Goal: Task Accomplishment & Management: Use online tool/utility

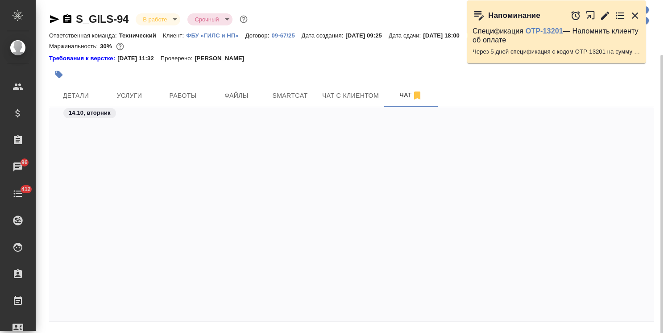
scroll to position [1715, 0]
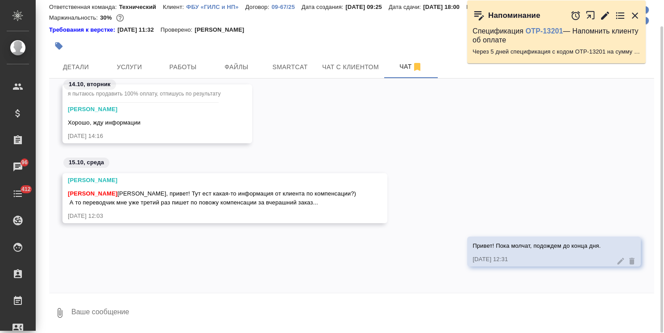
click at [139, 305] on textarea at bounding box center [363, 313] width 584 height 30
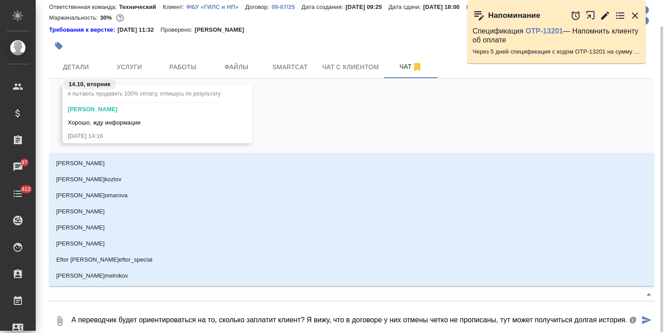
scroll to position [1720, 0]
type textarea "А переводчик будет ориентироваться на то, сколько заплатит клиент? Я вижу, что …"
type input "a"
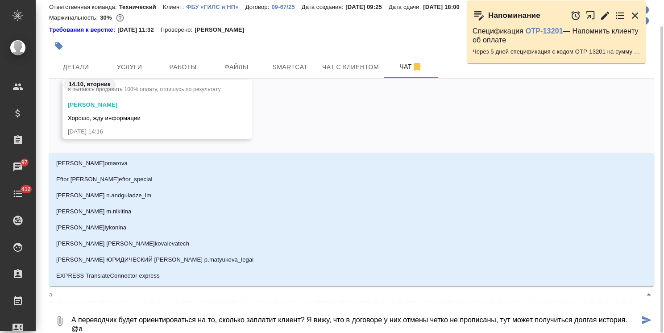
type textarea "А переводчик будет ориентироваться на то, сколько заплатит клиент? Я вижу, что …"
type input "at"
type textarea "А переводчик будет ориентироваться на то, сколько заплатит клиент? Я вижу, что …"
type input "atl"
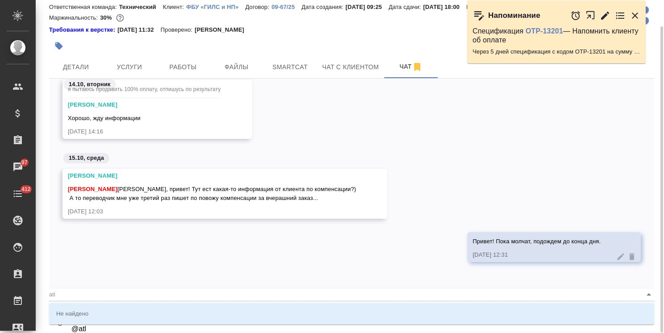
type textarea "А переводчик будет ориентироваться на то, сколько заплатит клиент? Я вижу, что …"
type input "atlj"
type textarea "А переводчик будет ориентироваться на то, сколько заплатит клиент? Я вижу, что …"
type input "atl"
type textarea "А переводчик будет ориентироваться на то, сколько заплатит клиент? Я вижу, что …"
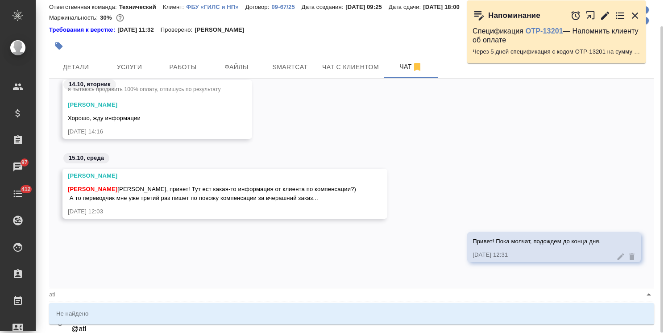
type input "at"
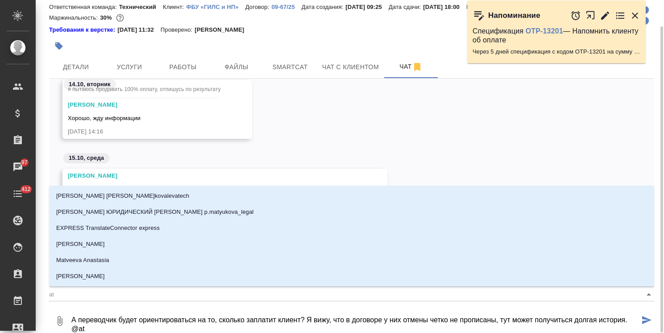
type textarea "А переводчик будет ориентироваться на то, сколько заплатит клиент? Я вижу, что …"
type input "a"
type textarea "А переводчик будет ориентироваться на то, сколько заплатит клиент? Я вижу, что …"
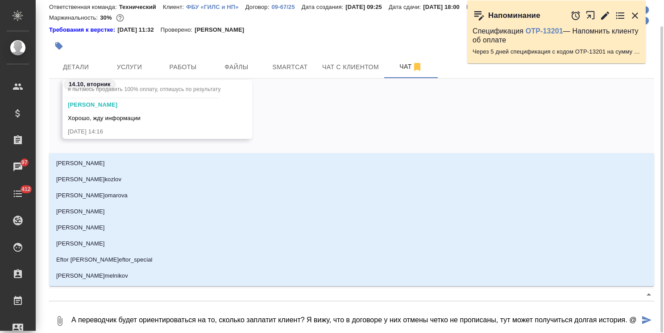
type textarea "А переводчик будет ориентироваться на то, сколько заплатит клиент? Я вижу, что …"
type input "ф"
type textarea "А переводчик будет ориентироваться на то, сколько заплатит клиент? Я вижу, что …"
type input "фе"
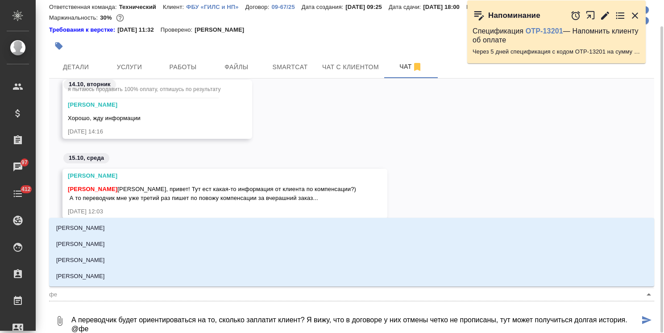
type textarea "А переводчик будет ориентироваться на то, сколько заплатит клиент? Я вижу, что …"
type input "фед"
type textarea "А переводчик будет ориентироваться на то, сколько заплатит клиент? Я вижу, что …"
type input "федо"
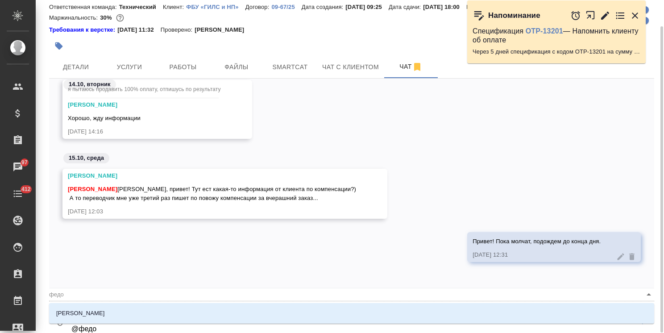
click at [139, 308] on li "Федотова Ирина" at bounding box center [351, 313] width 605 height 16
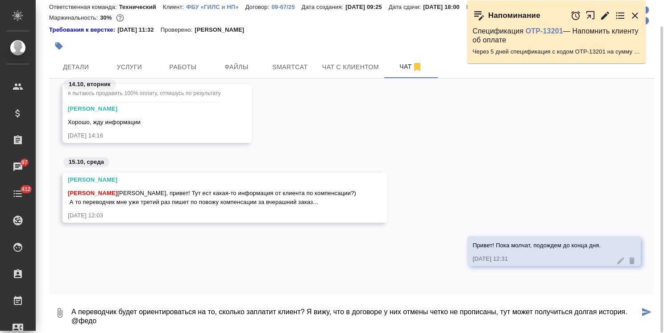
scroll to position [1715, 0]
type textarea "А переводчик будет ориентироваться на то, сколько заплатит клиент? Я вижу, что …"
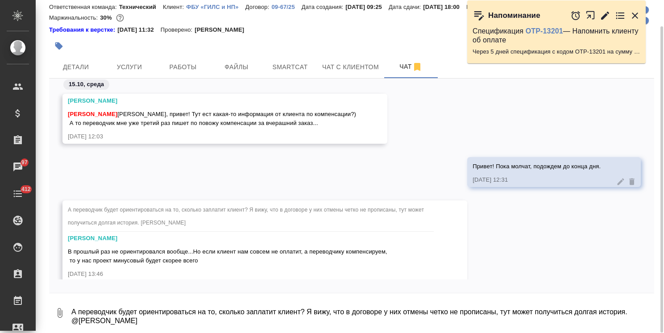
scroll to position [1810, 0]
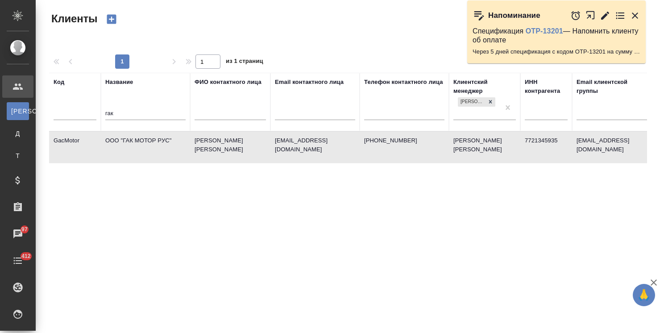
select select "RU"
click at [87, 113] on tr "Код Название гак ФИО контактного лица Email контактного лица Телефон контактног…" at bounding box center [386, 102] width 675 height 58
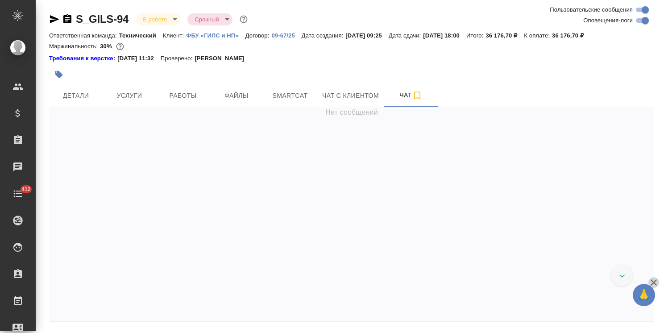
click at [656, 282] on icon "button" at bounding box center [653, 282] width 11 height 11
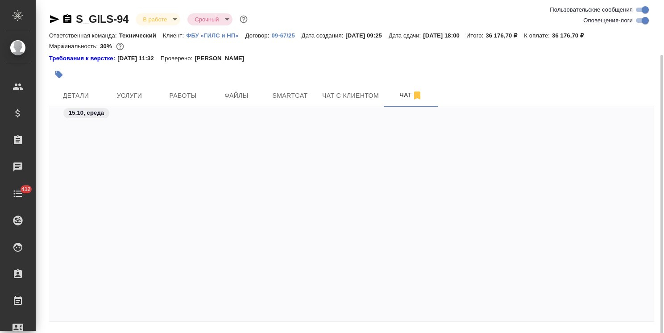
scroll to position [1833, 0]
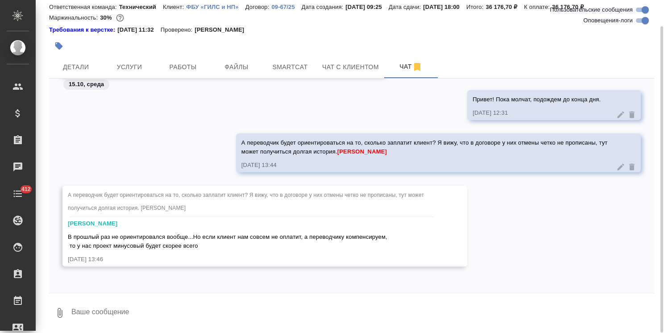
click at [121, 314] on textarea at bounding box center [363, 313] width 584 height 30
type textarea "Поняла тебя. Ожидаем пока."
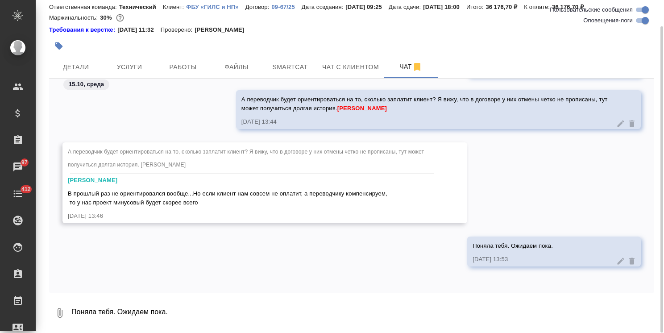
scroll to position [0, 0]
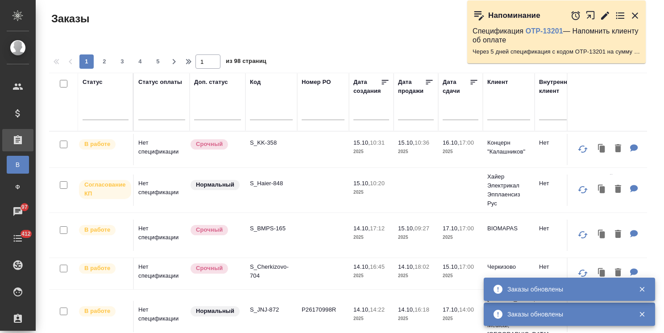
scroll to position [66, 0]
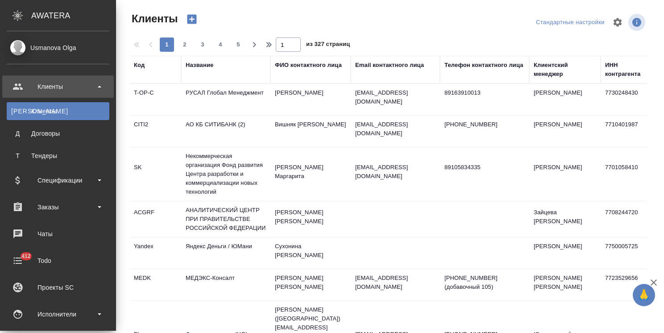
select select "RU"
click at [59, 210] on div "Заказы" at bounding box center [58, 206] width 103 height 13
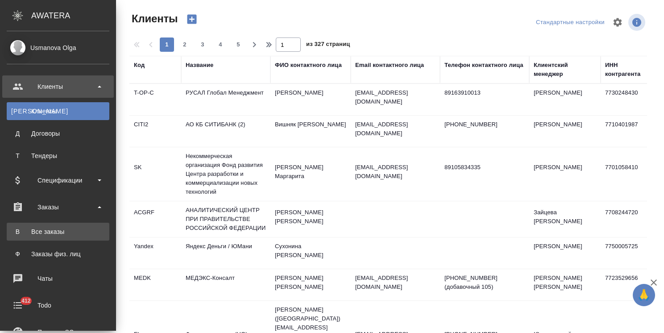
click at [82, 228] on div "Все заказы" at bounding box center [58, 231] width 94 height 9
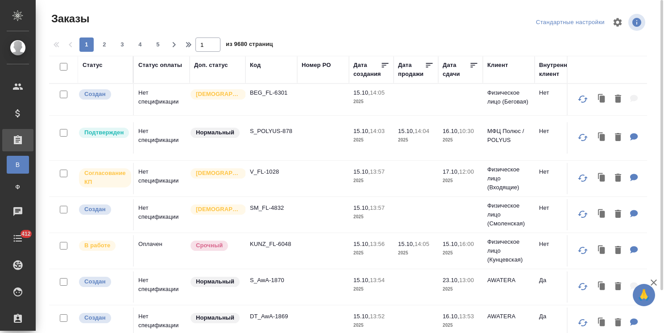
drag, startPoint x: 255, startPoint y: 67, endPoint x: 443, endPoint y: 1, distance: 199.1
click at [255, 67] on div "Код" at bounding box center [255, 65] width 11 height 9
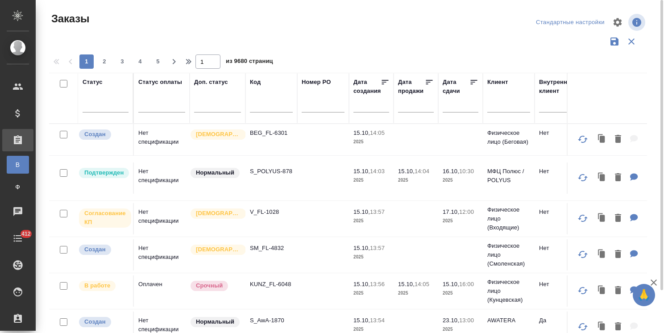
click at [266, 104] on input "text" at bounding box center [271, 106] width 43 height 11
click at [264, 105] on input "text" at bounding box center [271, 106] width 43 height 11
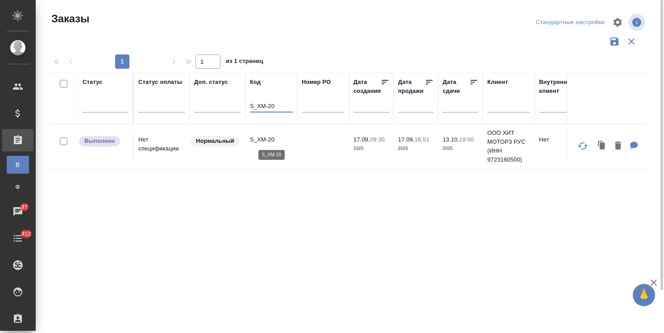
type input "S_XM-20"
click at [266, 138] on p "S_XM-20" at bounding box center [271, 139] width 43 height 9
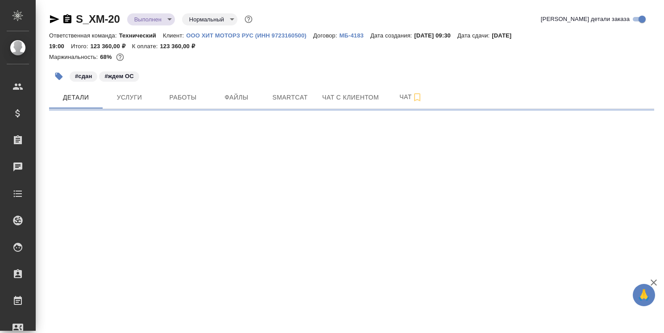
select select "RU"
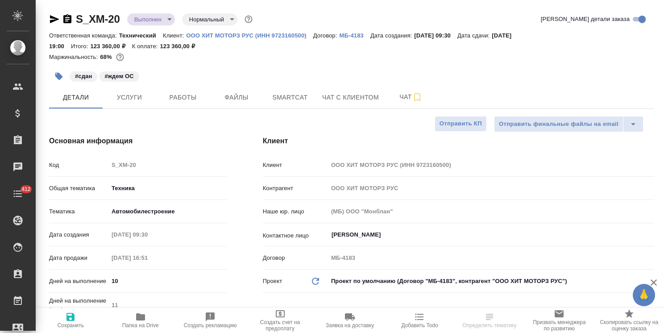
type textarea "x"
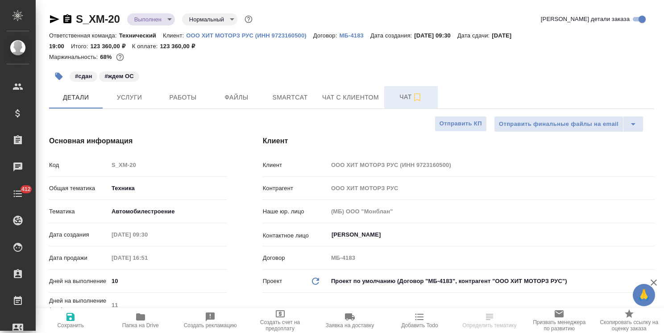
type textarea "x"
click at [401, 98] on span "Чат" at bounding box center [411, 96] width 43 height 11
type textarea "x"
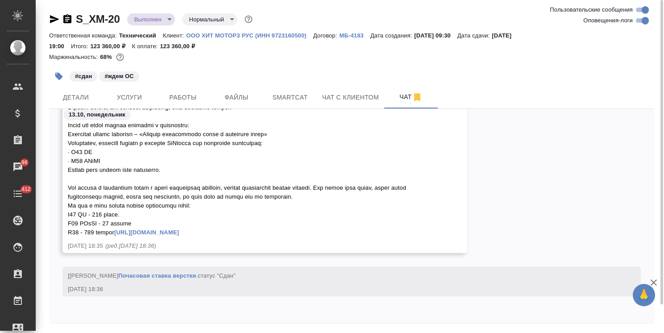
scroll to position [6214, 0]
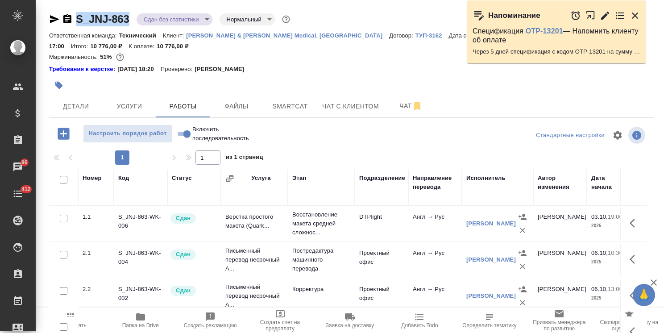
click at [74, 9] on div "S_JNJ-863 Сдан без статистики distributed Нормальный normal Кратко детали заказ…" at bounding box center [351, 196] width 615 height 392
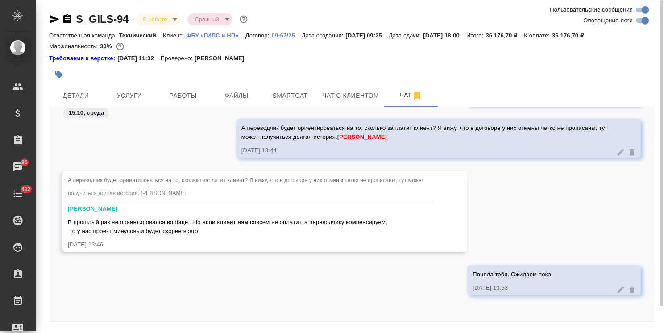
scroll to position [1876, 0]
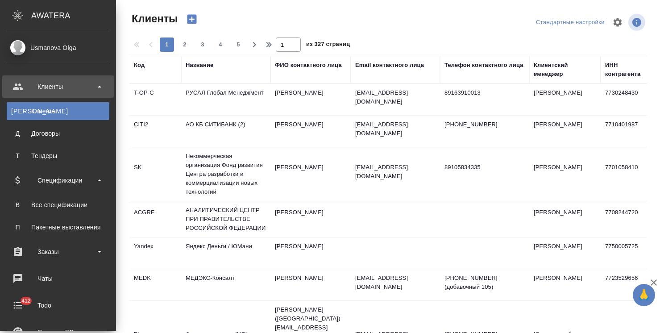
select select "RU"
click at [68, 205] on div "Все спецификации" at bounding box center [58, 204] width 94 height 9
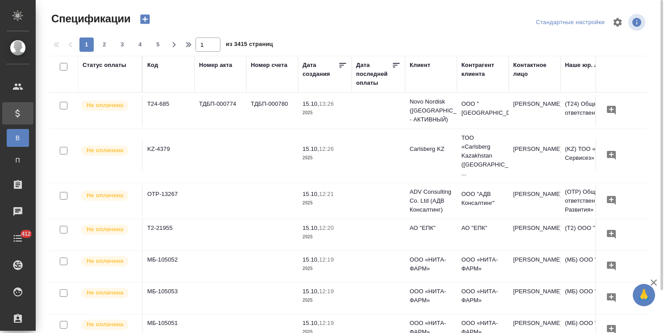
click at [145, 21] on icon "button" at bounding box center [145, 19] width 12 height 12
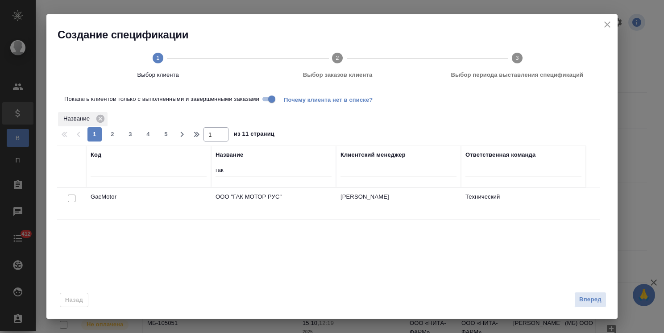
click at [182, 174] on tr "Код Название гак Клиентский менеджер Ответственная команда" at bounding box center [321, 166] width 529 height 42
type input "[PERSON_NAME]"
click at [69, 199] on input "checkbox" at bounding box center [72, 199] width 8 height 8
checkbox input "true"
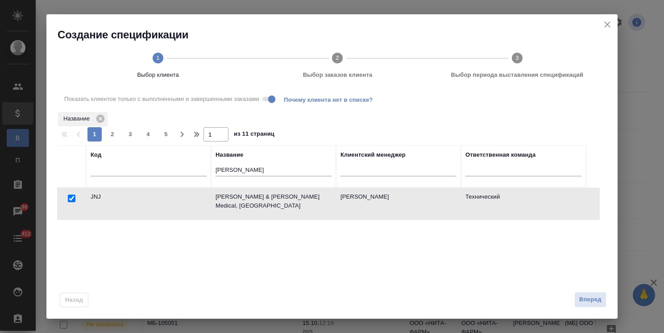
click at [593, 300] on span "Вперед" at bounding box center [590, 300] width 22 height 10
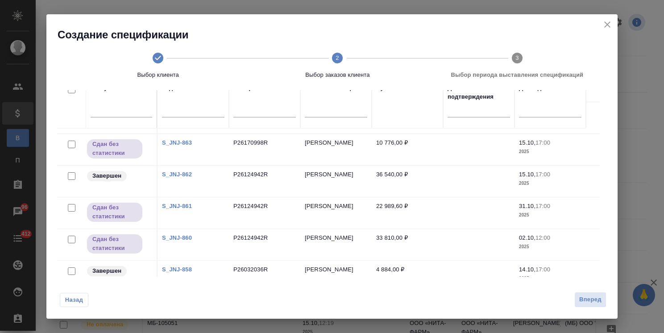
scroll to position [95, 0]
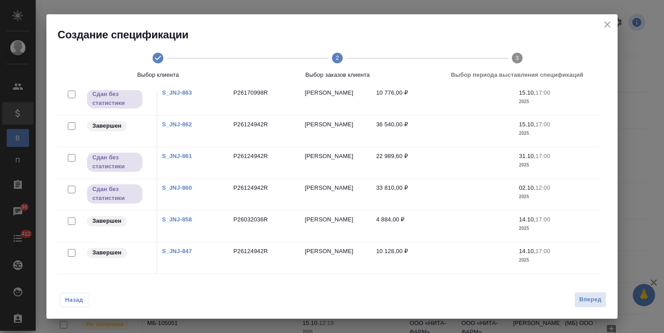
click at [617, 23] on div "Создание спецификации Выбор клиента 2 Выбор заказов клиента 3 Выбор периода выс…" at bounding box center [331, 52] width 571 height 76
